Goal: Transaction & Acquisition: Purchase product/service

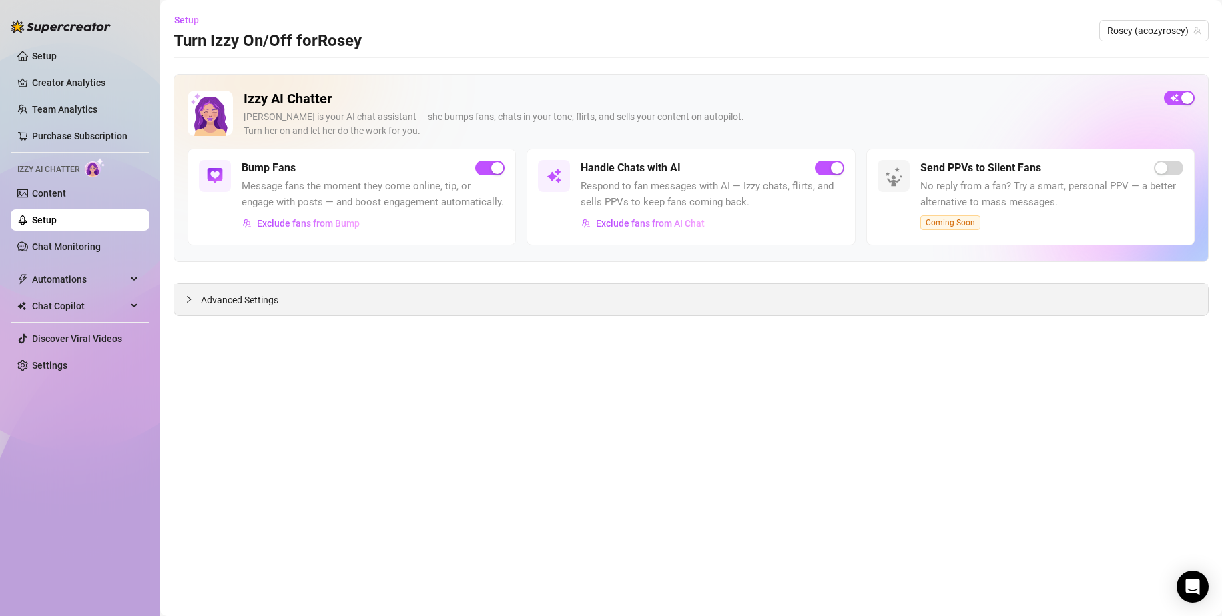
click at [230, 306] on span "Advanced Settings" at bounding box center [239, 300] width 77 height 15
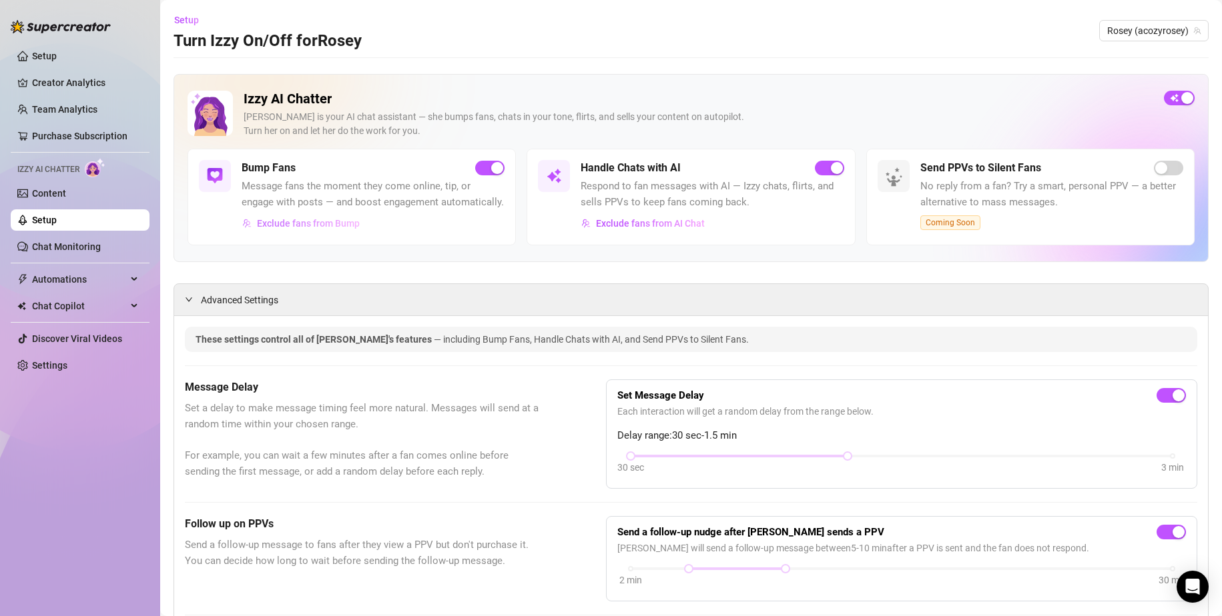
click at [280, 229] on span "Exclude fans from Bump" at bounding box center [308, 223] width 103 height 11
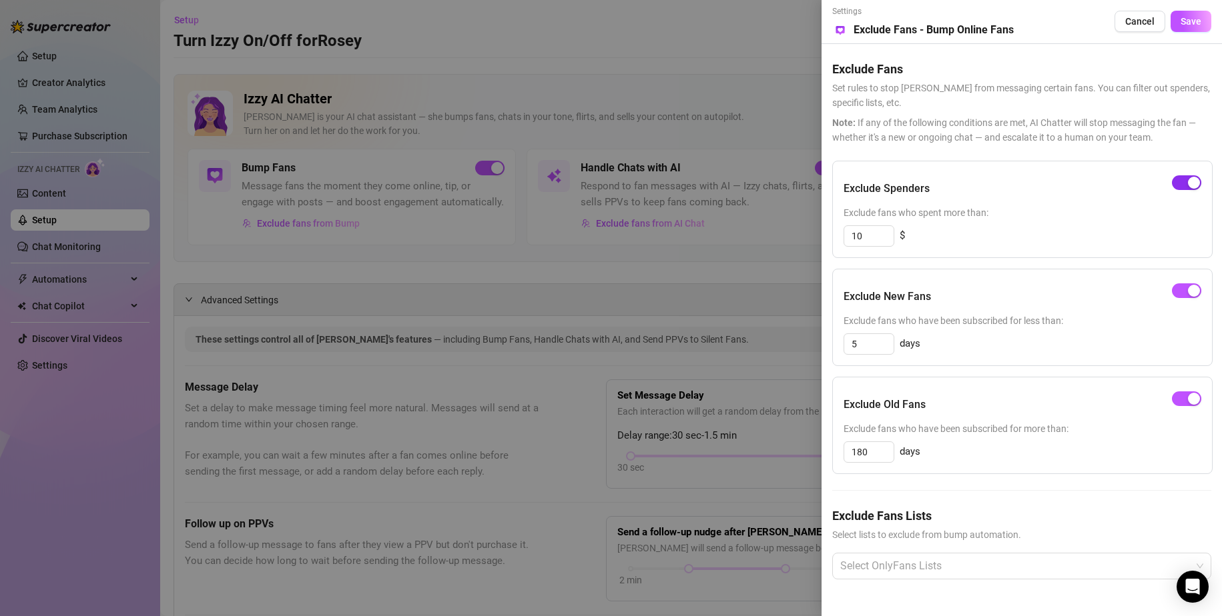
click at [1197, 184] on div "button" at bounding box center [1194, 183] width 12 height 12
click at [1182, 290] on span "button" at bounding box center [1186, 291] width 29 height 15
click at [1190, 394] on div "button" at bounding box center [1194, 399] width 12 height 12
click at [1184, 186] on div "button" at bounding box center [1179, 183] width 12 height 12
drag, startPoint x: 868, startPoint y: 237, endPoint x: 820, endPoint y: 242, distance: 48.3
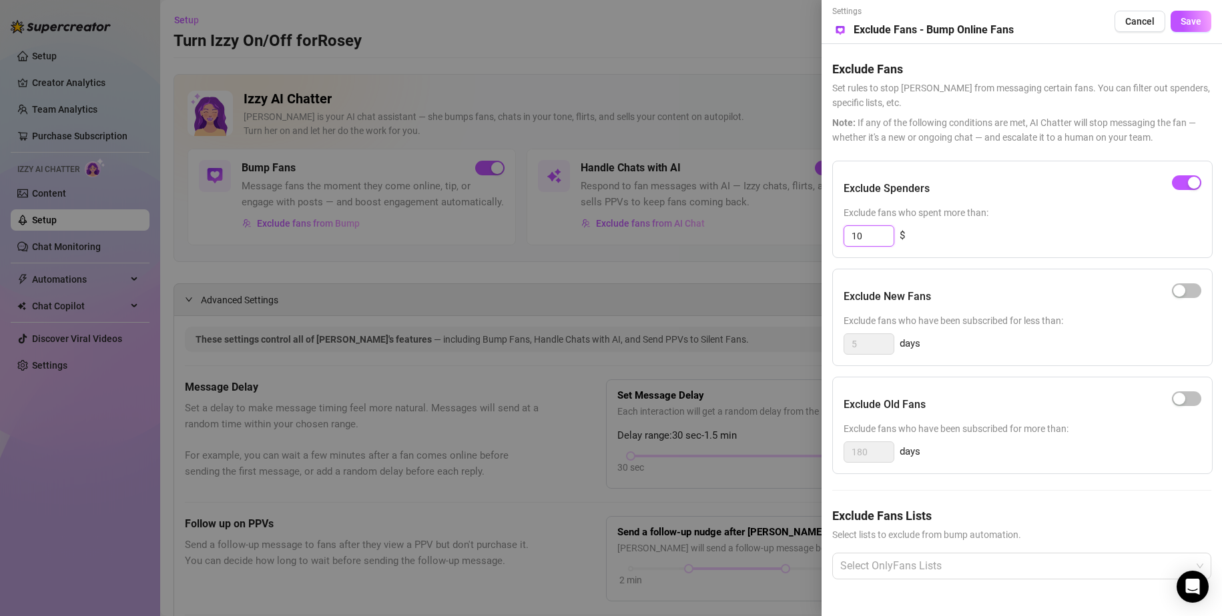
click at [820, 241] on div "Settings Preview Exclude Fans - Bump Online Fans Cancel Save Exclude Fans Set r…" at bounding box center [611, 308] width 1222 height 616
type input "1000"
click at [1194, 21] on span "Save" at bounding box center [1190, 21] width 21 height 11
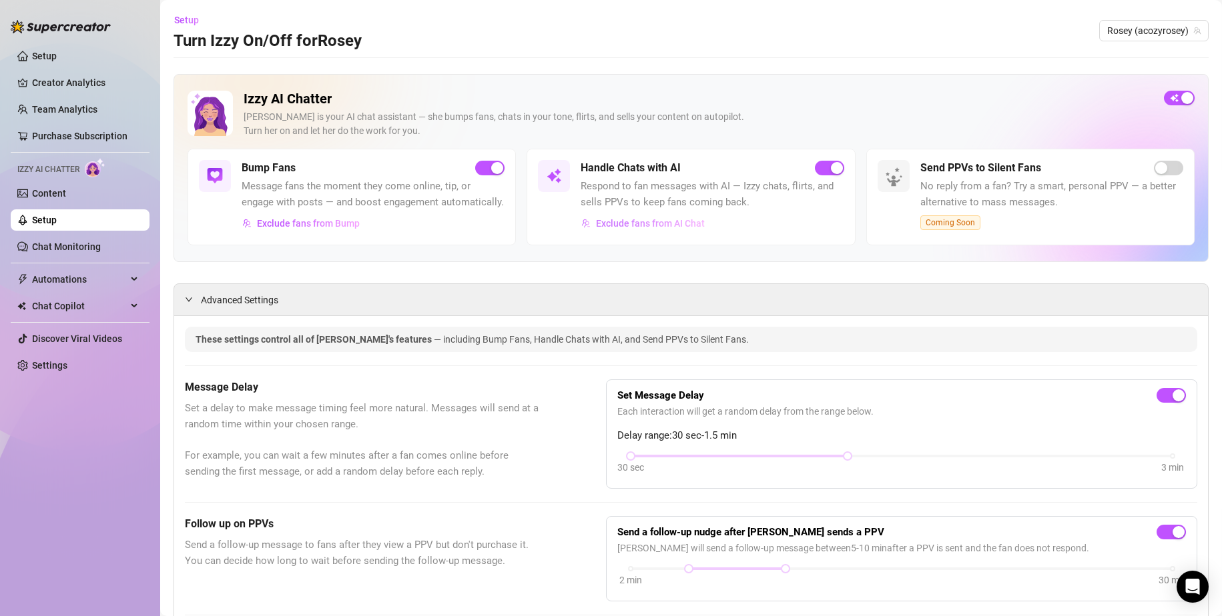
click at [679, 227] on span "Exclude fans from AI Chat" at bounding box center [650, 223] width 109 height 11
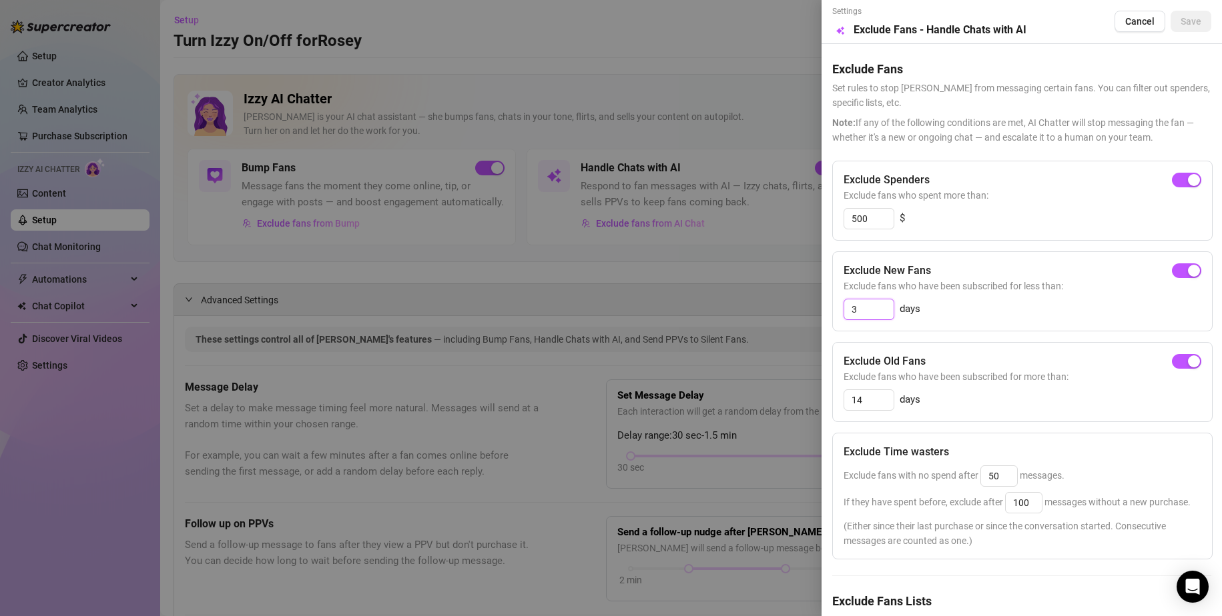
drag, startPoint x: 867, startPoint y: 315, endPoint x: 857, endPoint y: 315, distance: 9.3
click at [857, 315] on input "3" at bounding box center [868, 310] width 49 height 20
click at [1172, 271] on span "button" at bounding box center [1186, 271] width 29 height 15
click at [1188, 360] on div "button" at bounding box center [1194, 362] width 12 height 12
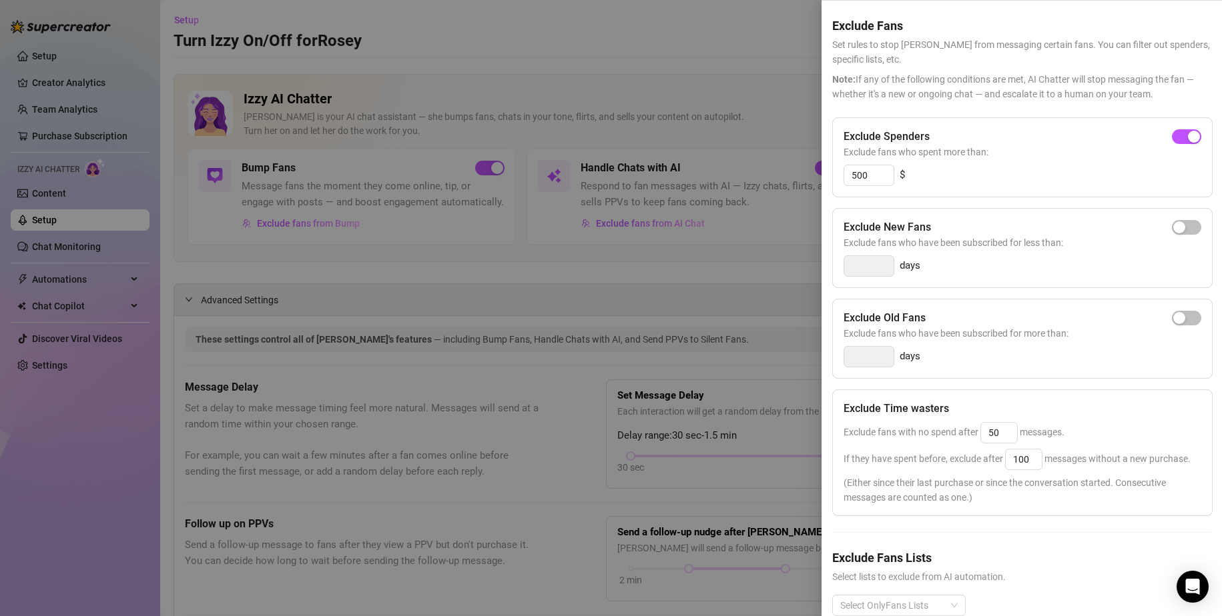
scroll to position [67, 0]
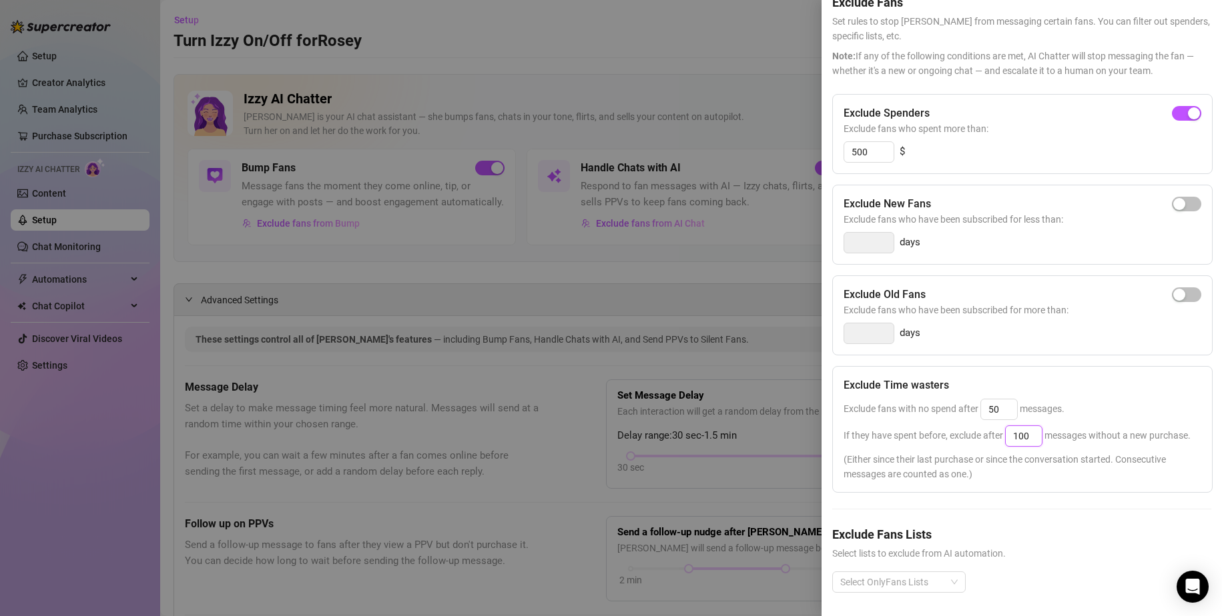
drag, startPoint x: 1032, startPoint y: 438, endPoint x: 989, endPoint y: 444, distance: 43.2
click at [989, 444] on div "If they have spent before, exclude after 100 messages without a new purchase." at bounding box center [1022, 436] width 358 height 21
click at [994, 412] on input "50" at bounding box center [999, 410] width 36 height 20
drag, startPoint x: 996, startPoint y: 407, endPoint x: 950, endPoint y: 406, distance: 46.0
click at [950, 406] on span "Exclude fans with no spend after 50 messages." at bounding box center [953, 409] width 221 height 11
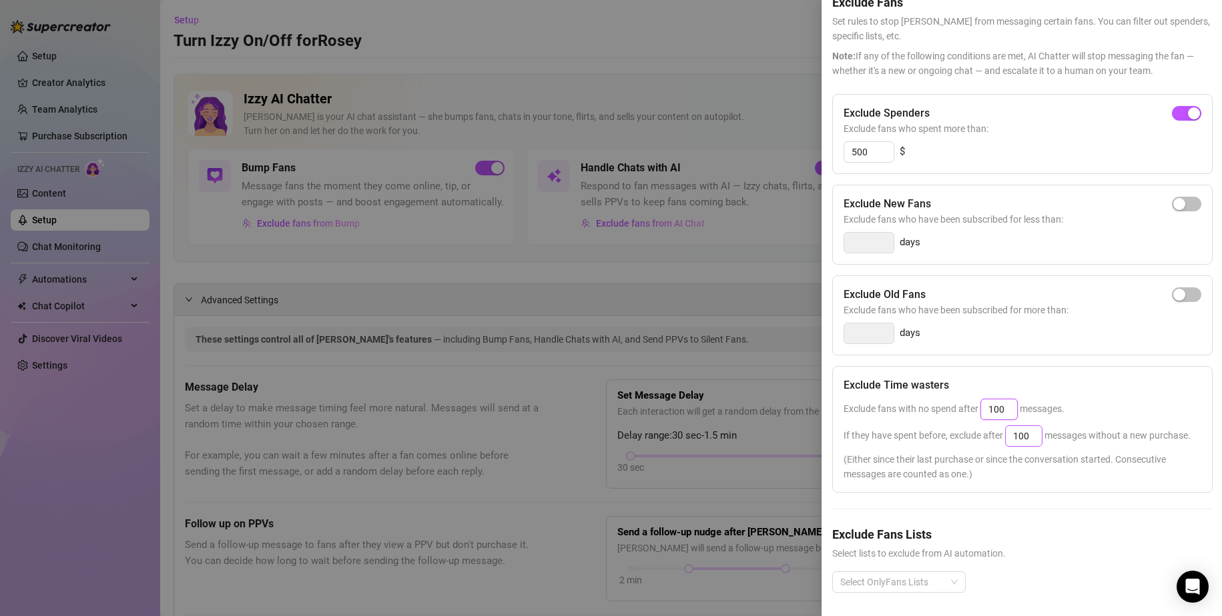
type input "100"
drag, startPoint x: 1013, startPoint y: 432, endPoint x: 1035, endPoint y: 434, distance: 22.8
click at [1035, 434] on input "100" at bounding box center [1023, 436] width 36 height 20
type input "300"
click at [1120, 417] on div "Exclude fans with no spend after 100 messages." at bounding box center [1022, 409] width 358 height 21
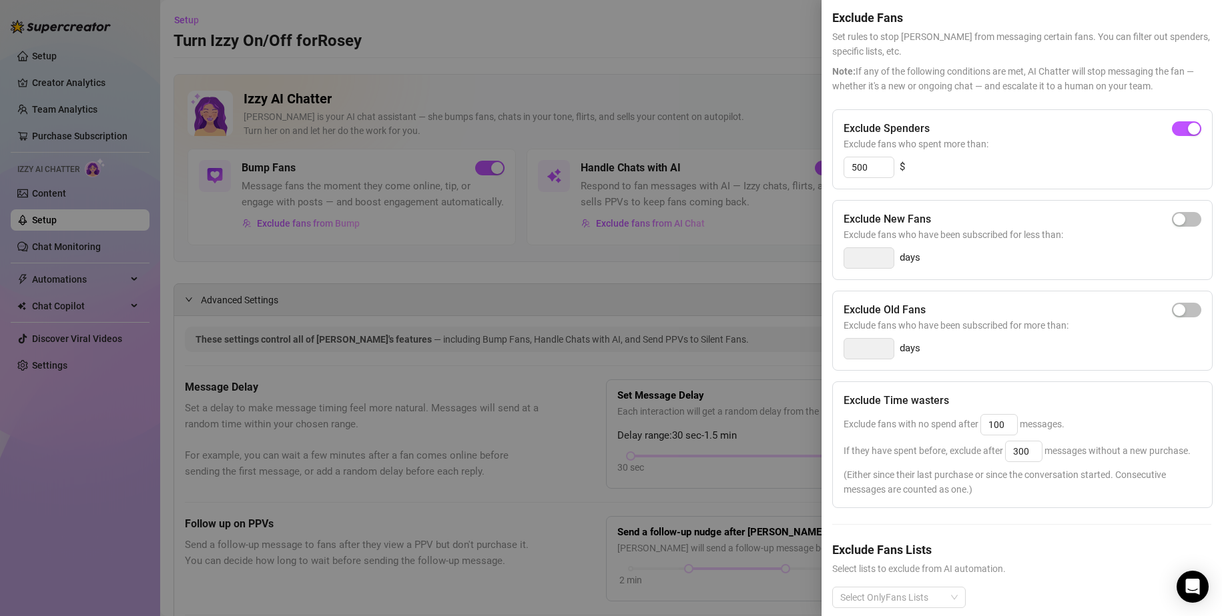
scroll to position [0, 0]
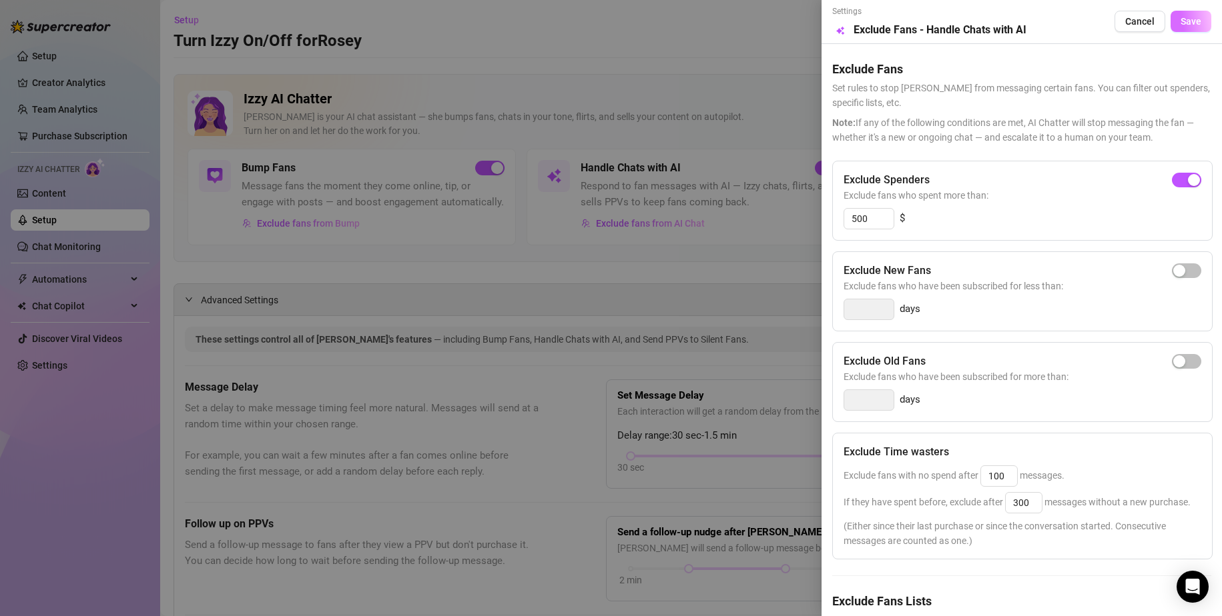
drag, startPoint x: 1180, startPoint y: 25, endPoint x: 1158, endPoint y: 34, distance: 23.9
click at [1180, 25] on span "Save" at bounding box center [1190, 21] width 21 height 11
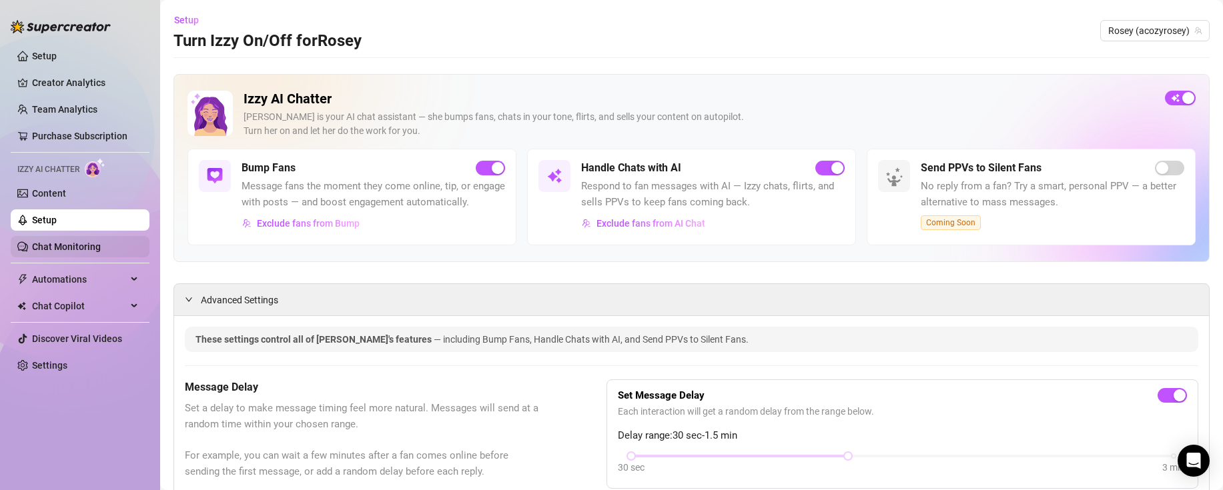
click at [95, 242] on link "Chat Monitoring" at bounding box center [66, 247] width 69 height 11
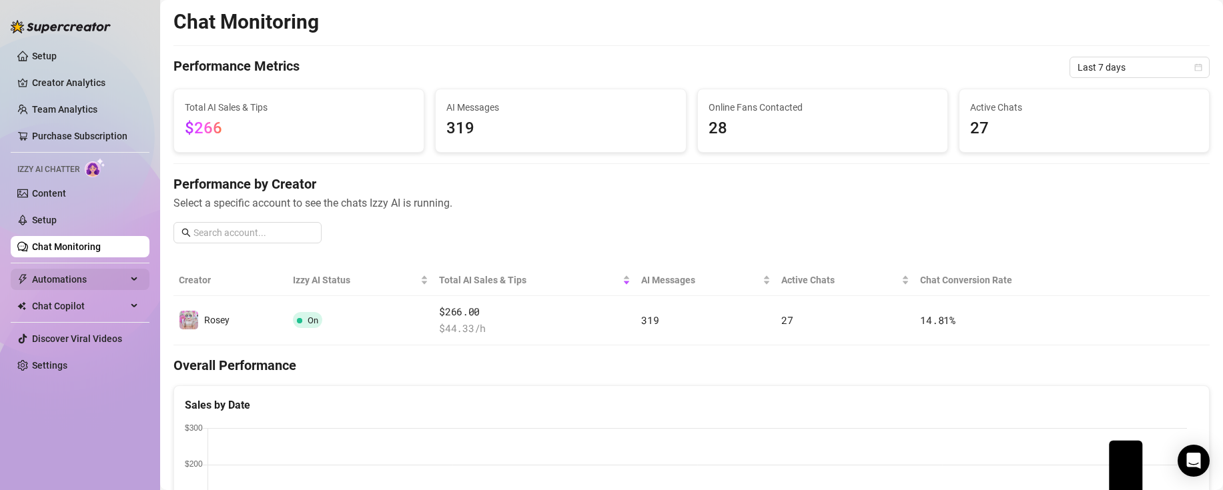
click at [73, 276] on span "Automations" at bounding box center [79, 279] width 95 height 21
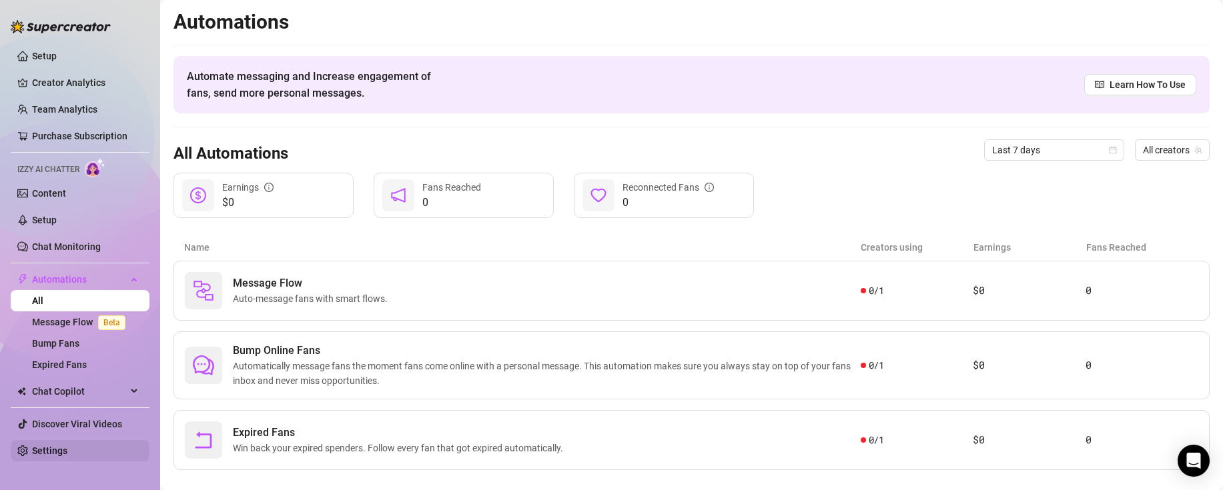
click at [67, 446] on link "Settings" at bounding box center [49, 451] width 35 height 11
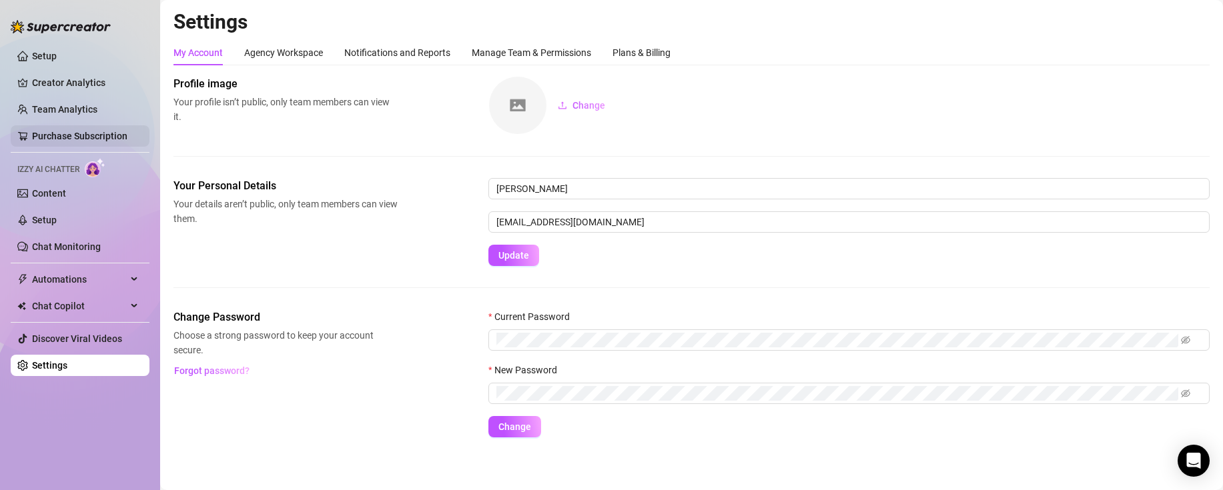
click at [97, 135] on link "Purchase Subscription" at bounding box center [79, 136] width 95 height 11
